Goal: Information Seeking & Learning: Understand process/instructions

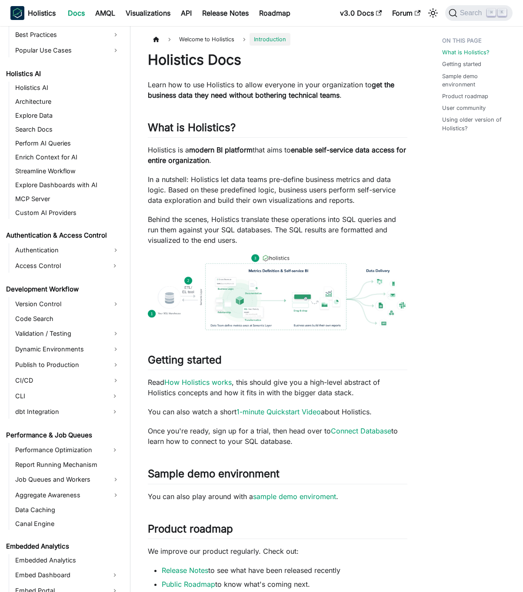
scroll to position [590, 0]
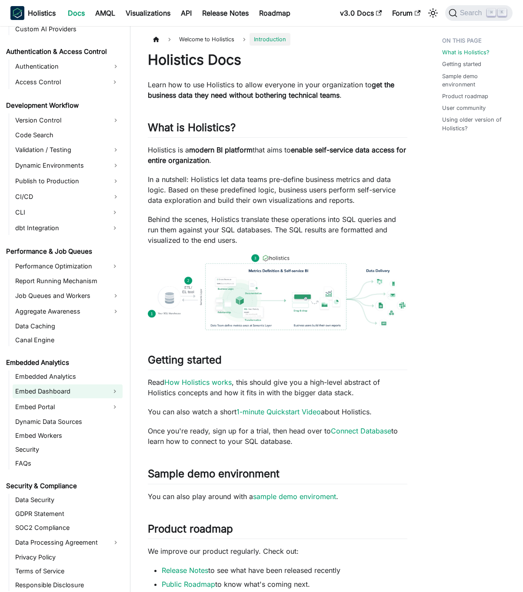
click at [70, 393] on link "Embed Dashboard" at bounding box center [60, 391] width 94 height 14
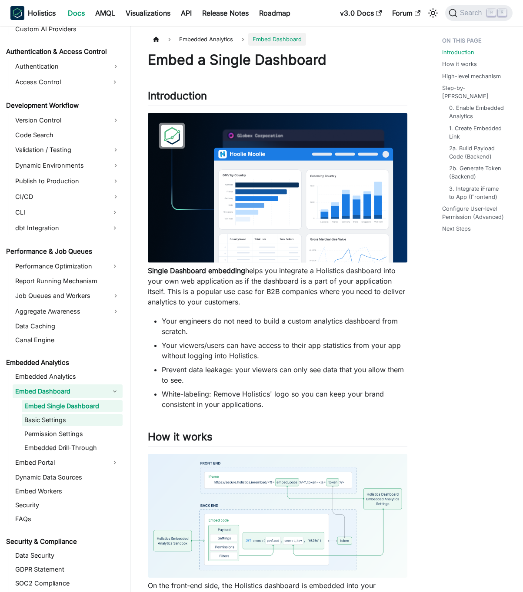
click at [66, 424] on link "Basic Settings" at bounding box center [72, 420] width 101 height 12
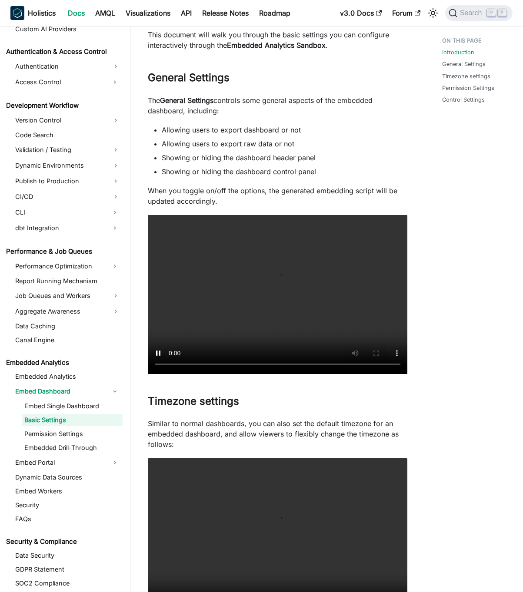
scroll to position [146, 0]
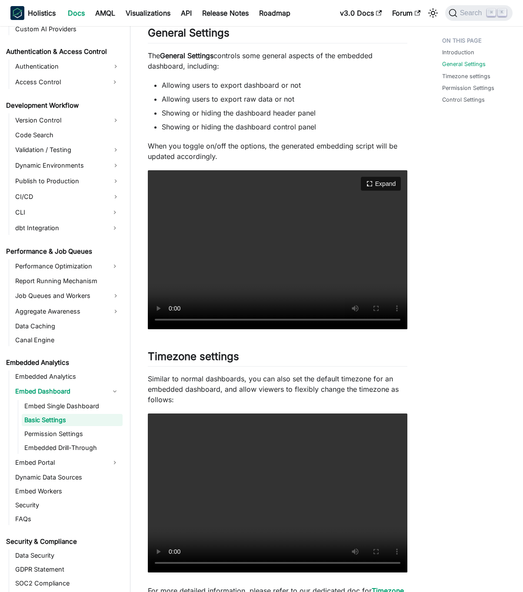
click at [236, 225] on video "Your browser does not support embedding video, but you can download it ." at bounding box center [277, 249] width 259 height 159
click at [272, 361] on h2 "Timezone settings ​" at bounding box center [277, 358] width 259 height 17
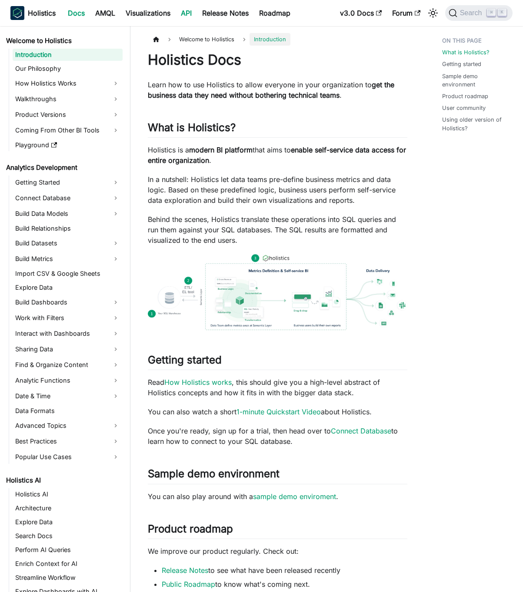
click at [186, 18] on link "API" at bounding box center [186, 13] width 21 height 14
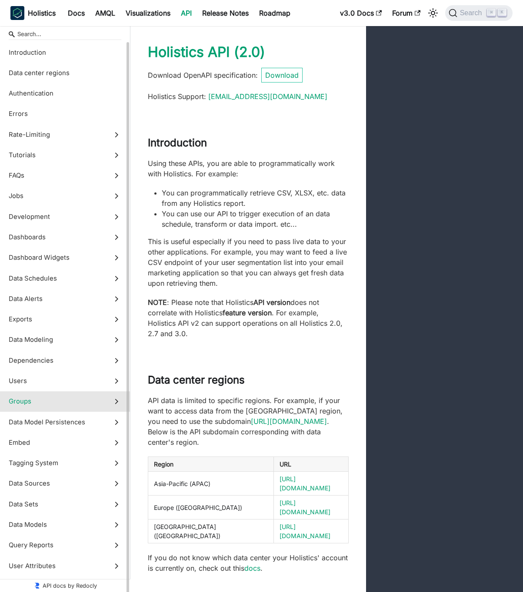
scroll to position [39, 0]
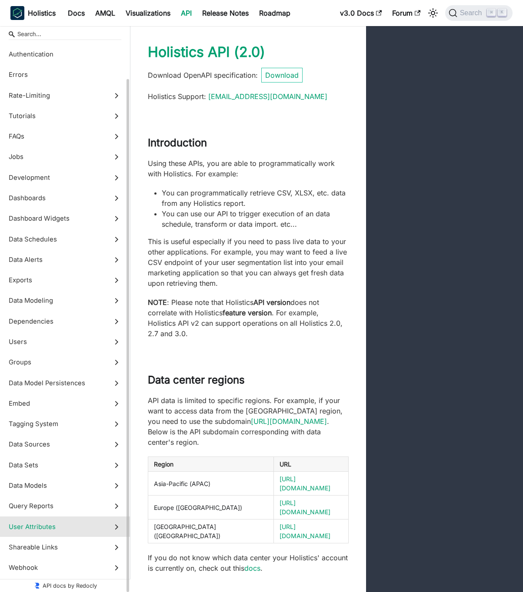
click at [77, 523] on span "User Attributes" at bounding box center [57, 527] width 96 height 10
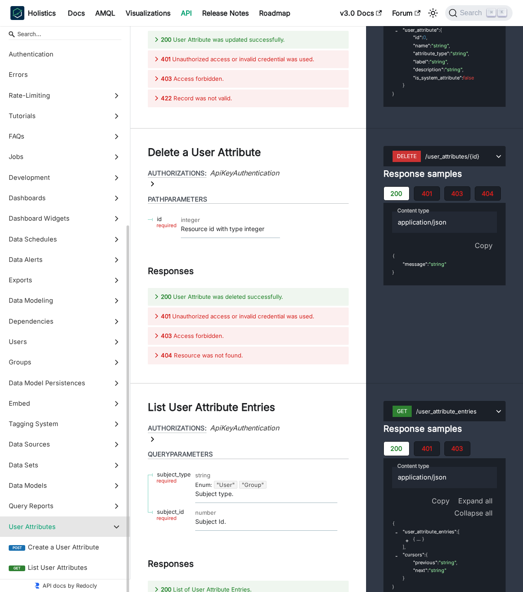
scroll to position [192, 0]
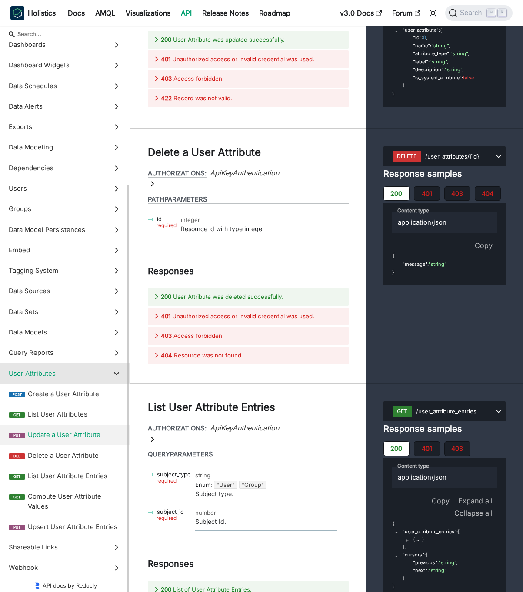
click at [89, 441] on label "put Update a User Attribute" at bounding box center [65, 435] width 130 height 20
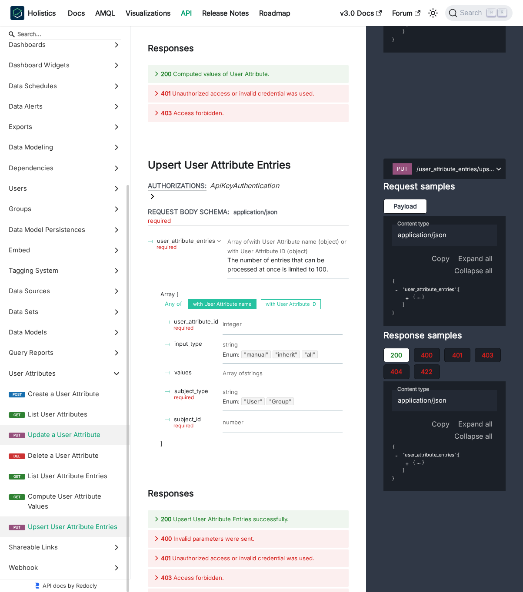
click at [86, 525] on span "Upsert User Attribute Entries" at bounding box center [74, 527] width 93 height 10
